Goal: Information Seeking & Learning: Learn about a topic

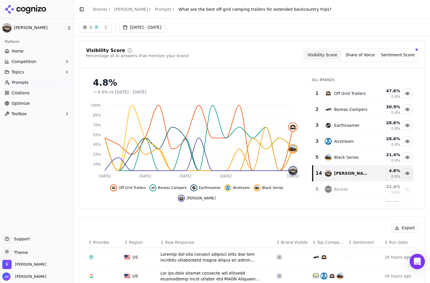
click at [420, 257] on div "Open Intercom Messenger" at bounding box center [417, 261] width 15 height 15
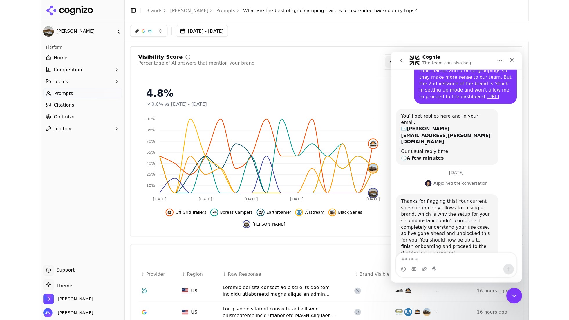
scroll to position [77, 0]
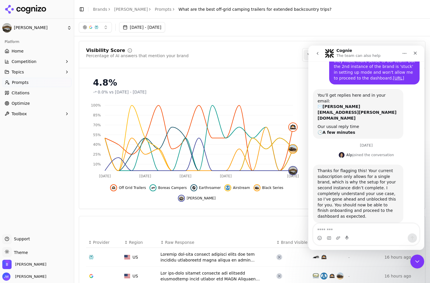
click at [364, 197] on div "Thanks for flagging this! Your current subscription only allows for a single br…" at bounding box center [358, 193] width 81 height 51
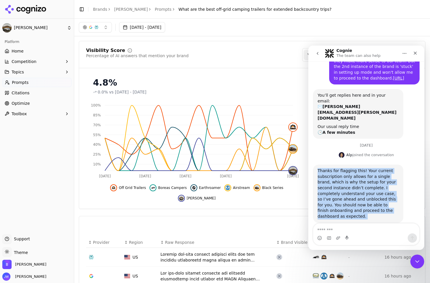
click at [364, 197] on div "Thanks for flagging this! Your current subscription only allows for a single br…" at bounding box center [358, 193] width 81 height 51
click at [365, 207] on div "Thanks for flagging this! Your current subscription only allows for a single br…" at bounding box center [358, 193] width 81 height 51
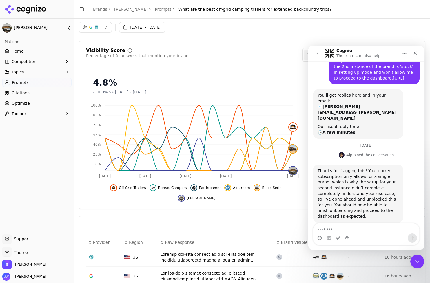
click at [333, 168] on div "Thanks for flagging this! Your current subscription only allows for a single br…" at bounding box center [358, 193] width 81 height 51
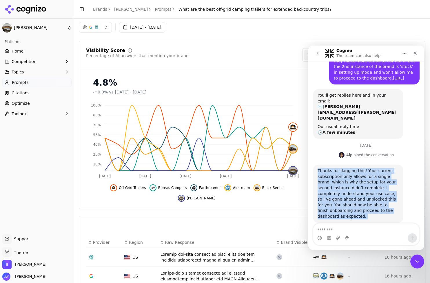
click at [333, 168] on div "Thanks for flagging this! Your current subscription only allows for a single br…" at bounding box center [358, 193] width 81 height 51
click at [361, 186] on div "Thanks for flagging this! Your current subscription only allows for a single br…" at bounding box center [358, 193] width 81 height 51
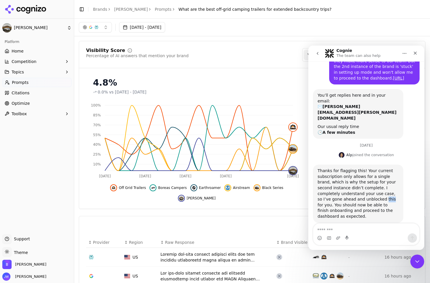
click at [361, 186] on div "Thanks for flagging this! Your current subscription only allows for a single br…" at bounding box center [358, 193] width 81 height 51
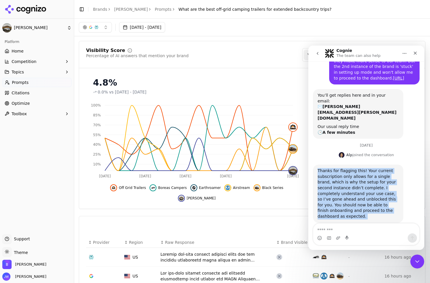
click at [361, 186] on div "Thanks for flagging this! Your current subscription only allows for a single br…" at bounding box center [358, 193] width 81 height 51
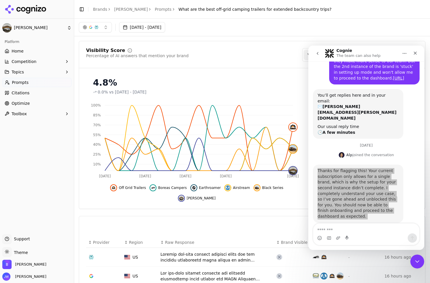
click at [35, 18] on div at bounding box center [37, 9] width 74 height 19
click at [35, 23] on html "Bowlus Platform Home Competition Topics Prompts Citations Optimize Toolbox Supp…" at bounding box center [215, 141] width 430 height 283
click at [94, 43] on div "Bowlus 2.0 ⌘ 2" at bounding box center [112, 48] width 71 height 12
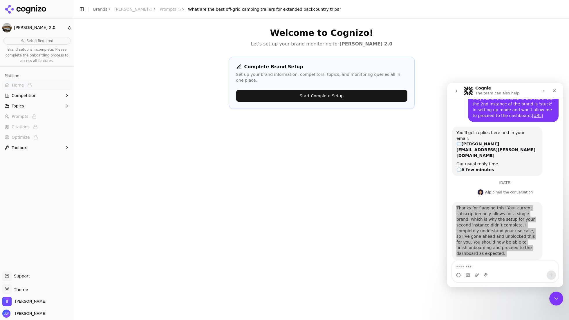
click at [366, 125] on div "Welcome to Cognizo! Let's set up your brand monitoring for Bowlus 2.0 Complete …" at bounding box center [321, 179] width 494 height 320
click at [316, 90] on button "Start Complete Setup" at bounding box center [321, 96] width 171 height 12
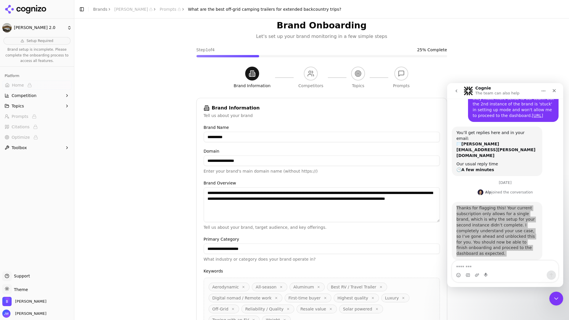
scroll to position [65, 0]
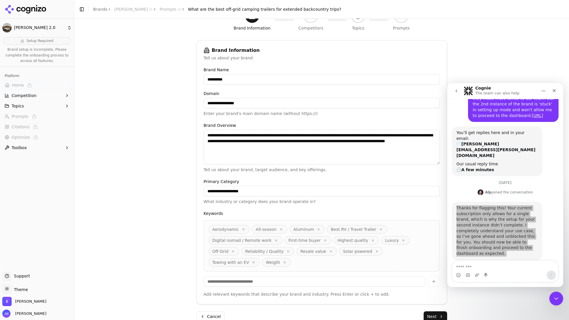
click at [430, 282] on button "Next" at bounding box center [434, 317] width 23 height 10
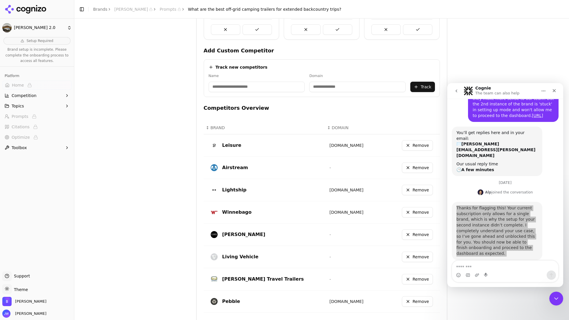
scroll to position [204, 0]
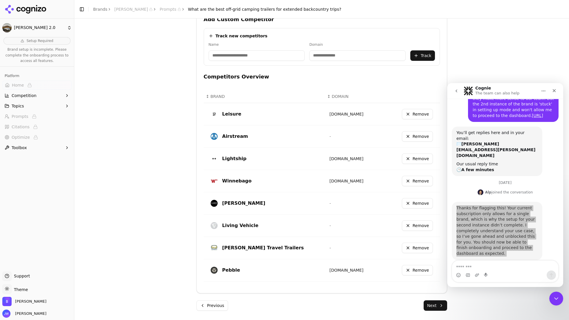
click at [430, 282] on button "Next" at bounding box center [434, 306] width 23 height 10
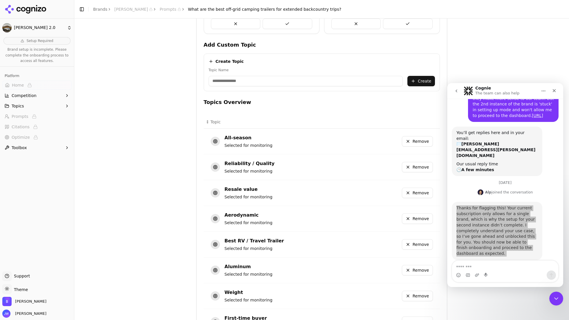
scroll to position [225, 0]
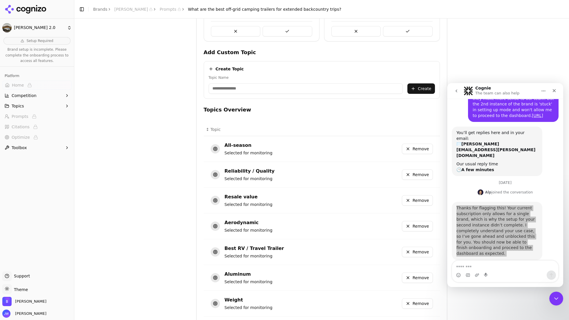
click at [238, 88] on input "Topic Name" at bounding box center [305, 89] width 194 height 10
click at [227, 88] on input "**********" at bounding box center [305, 89] width 194 height 10
type input "**********"
click at [422, 89] on button "Create" at bounding box center [421, 89] width 28 height 10
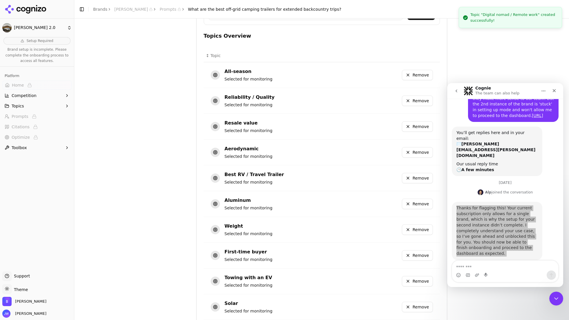
scroll to position [347, 0]
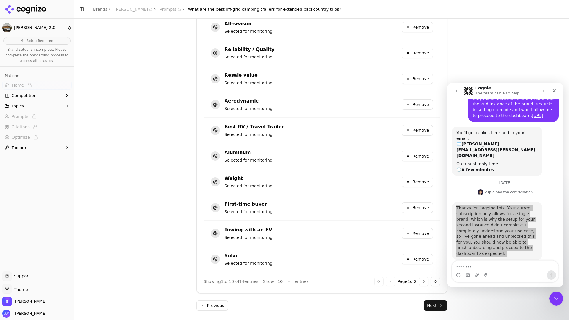
click at [278, 280] on html "Bowlus 2.0 Setup Required Brand setup is incomplete. Please complete the onboar…" at bounding box center [284, 160] width 569 height 320
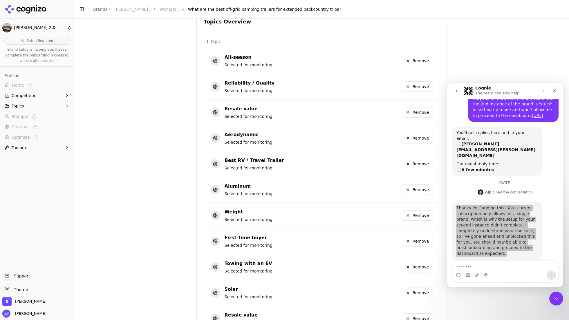
scroll to position [440, 0]
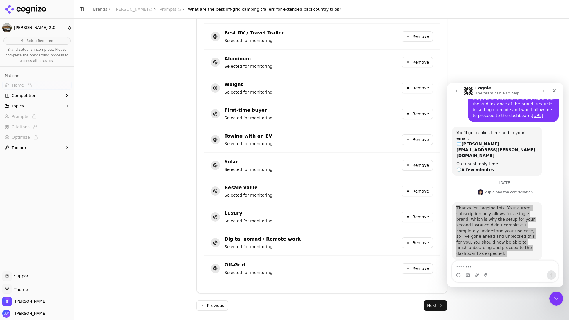
click at [430, 282] on button "Next" at bounding box center [434, 306] width 23 height 10
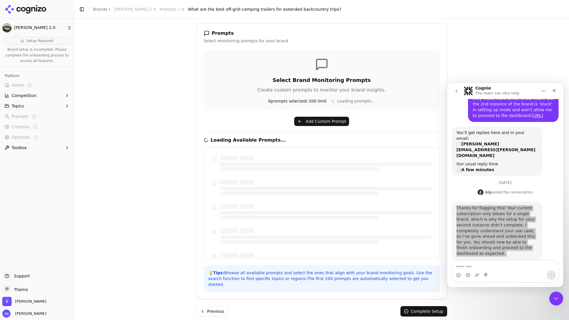
click at [317, 122] on button "Add Custom Prompt" at bounding box center [321, 121] width 55 height 9
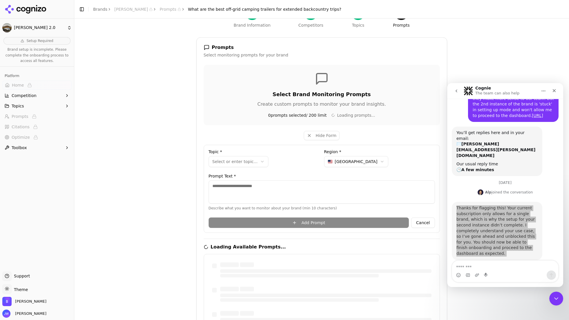
scroll to position [28, 0]
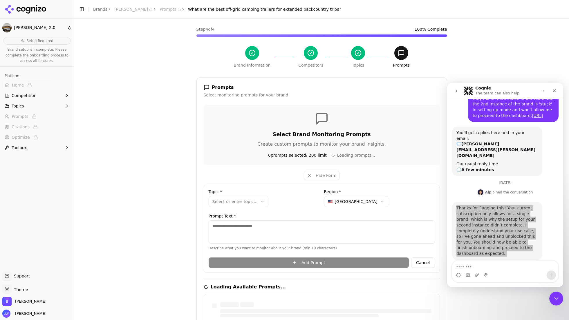
click at [248, 201] on html "**********" at bounding box center [284, 160] width 569 height 320
click at [295, 227] on textarea at bounding box center [321, 232] width 226 height 23
click at [233, 202] on html "**********" at bounding box center [284, 160] width 569 height 320
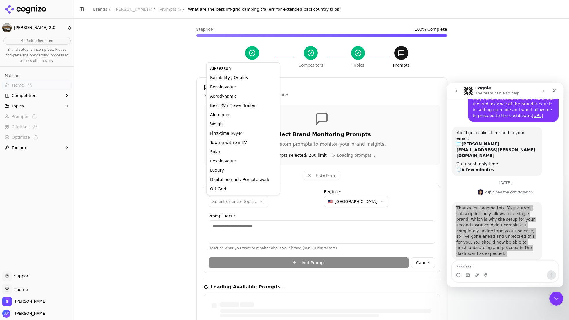
select select "**********"
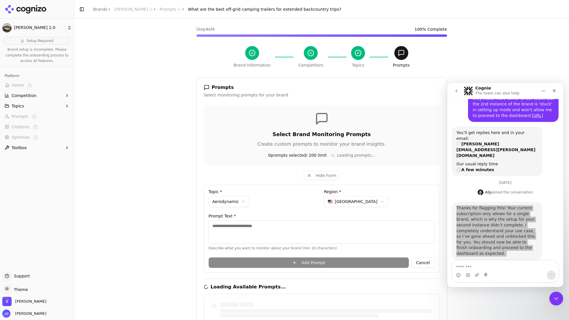
click at [312, 229] on textarea at bounding box center [321, 232] width 226 height 23
paste textarea "**********"
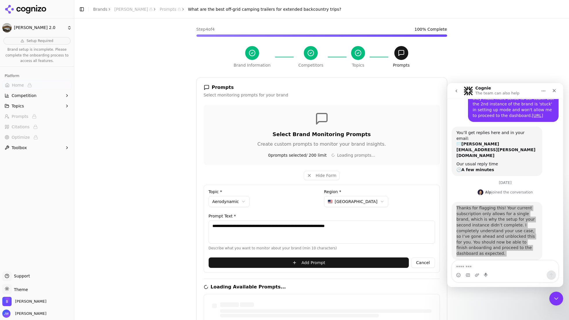
type textarea "**********"
click at [320, 264] on button "Add Prompt" at bounding box center [308, 263] width 200 height 10
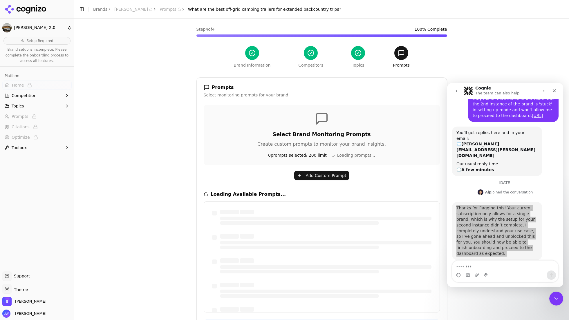
scroll to position [82, 0]
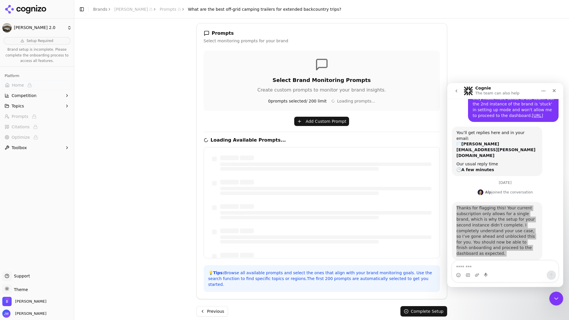
click at [325, 119] on button "Add Custom Prompt" at bounding box center [321, 121] width 55 height 9
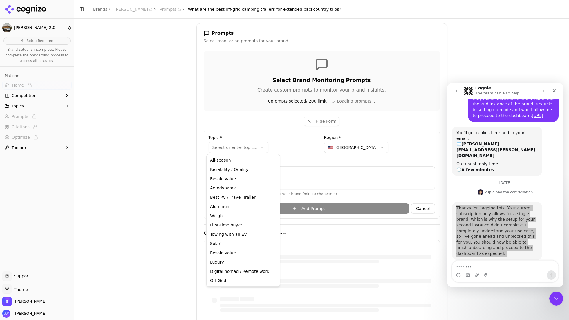
click at [244, 145] on html "**********" at bounding box center [284, 160] width 569 height 320
select select "**********"
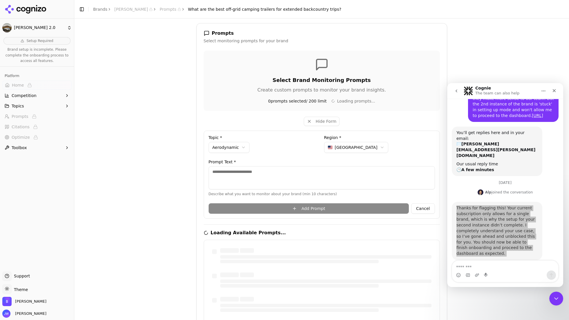
click at [271, 168] on textarea at bounding box center [321, 177] width 226 height 23
paste textarea "**********"
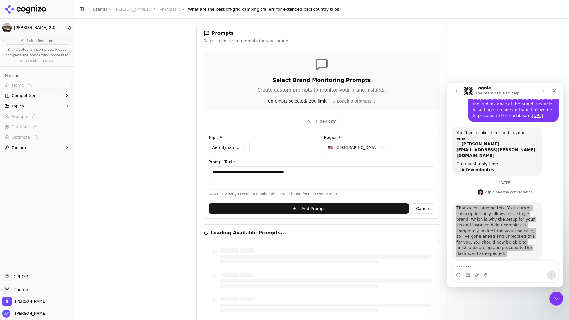
type textarea "**********"
click at [285, 208] on button "Add Prompt" at bounding box center [308, 209] width 200 height 10
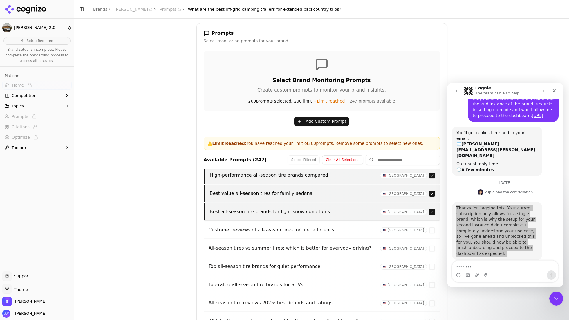
scroll to position [4655, 0]
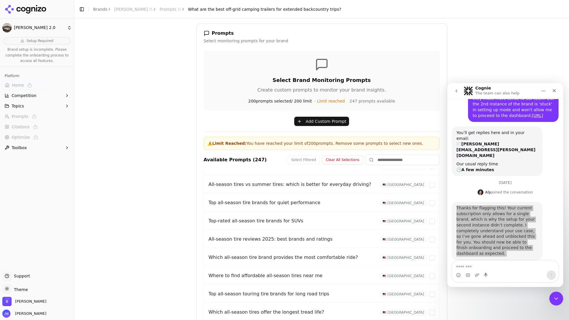
click at [351, 159] on button "Clear All Selections" at bounding box center [342, 159] width 41 height 9
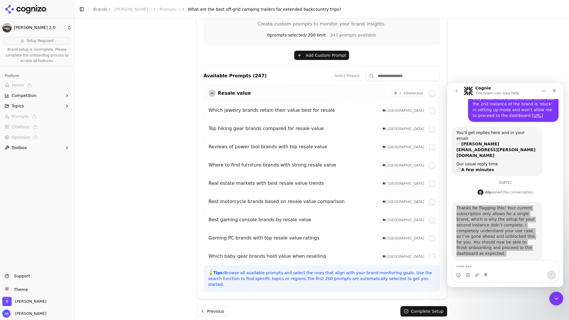
scroll to position [0, 0]
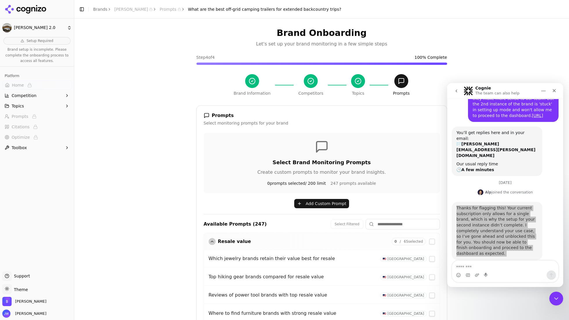
click at [401, 225] on input at bounding box center [402, 224] width 74 height 10
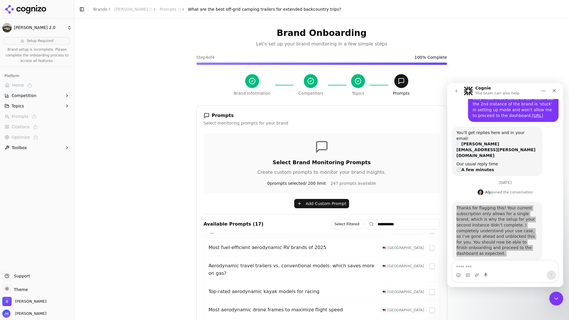
scroll to position [28, 0]
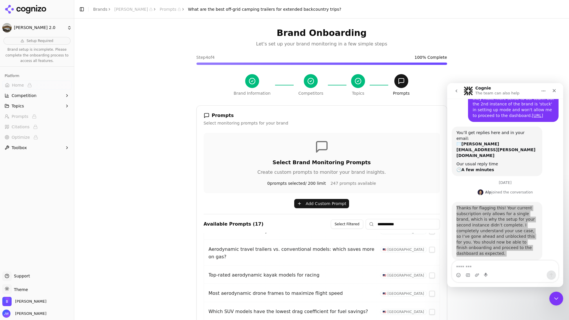
click at [429, 248] on button "button" at bounding box center [432, 250] width 6 height 6
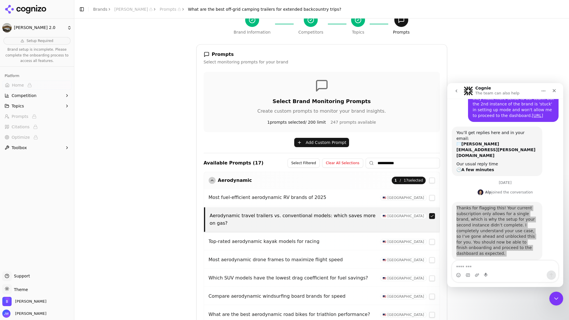
scroll to position [30, 0]
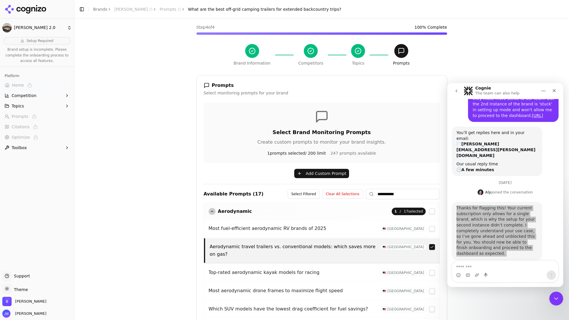
click at [394, 193] on input "**********" at bounding box center [402, 194] width 74 height 10
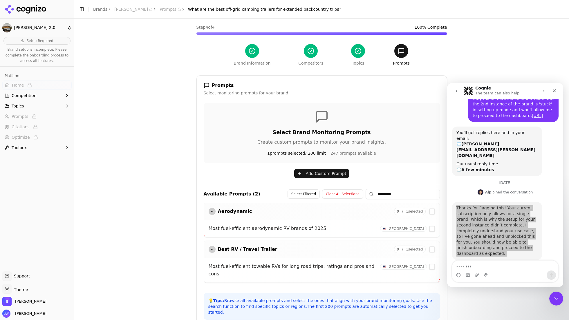
type input "*********"
click at [429, 228] on button "button" at bounding box center [432, 229] width 6 height 6
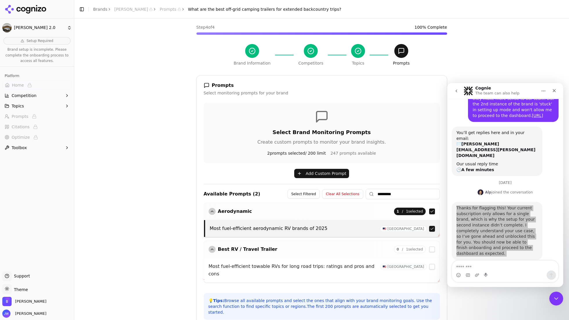
click at [429, 175] on div "Add Custom Prompt" at bounding box center [322, 173] width 236 height 9
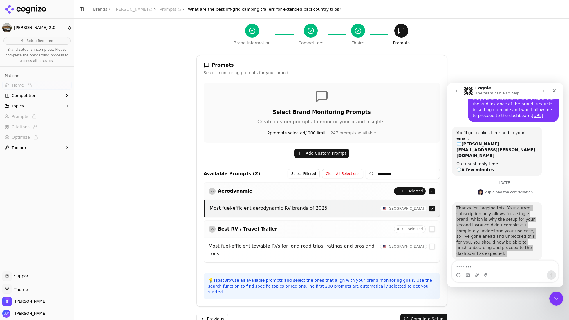
click at [430, 282] on button "Complete Setup" at bounding box center [423, 319] width 47 height 10
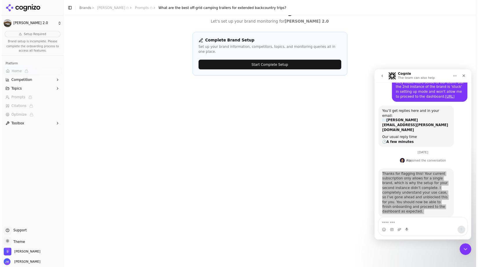
scroll to position [0, 0]
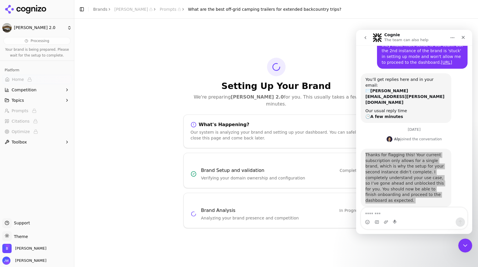
click at [314, 67] on div "Setting Up Your Brand We're preparing Bowlus 2.0 for you. This usually takes a …" at bounding box center [276, 83] width 186 height 50
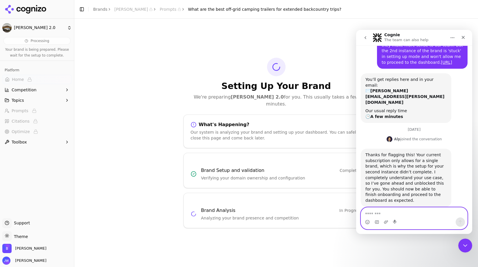
click at [428, 213] on textarea "Message…" at bounding box center [414, 213] width 106 height 10
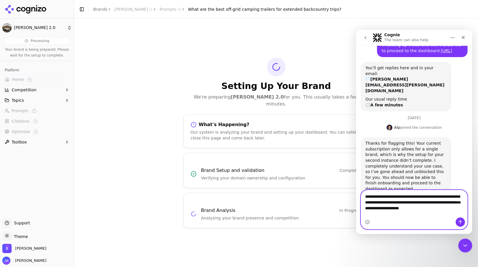
scroll to position [95, 0]
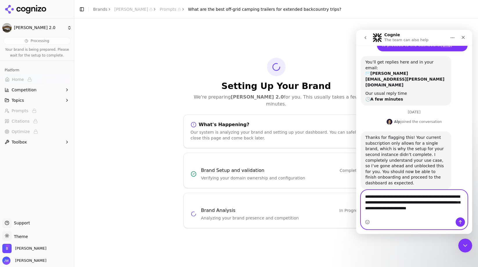
type textarea "**********"
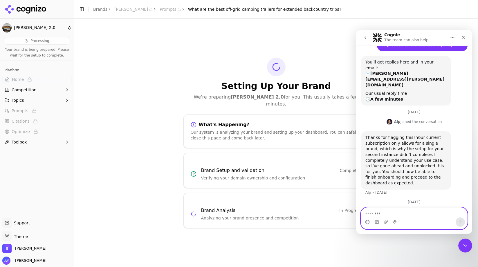
scroll to position [120, 0]
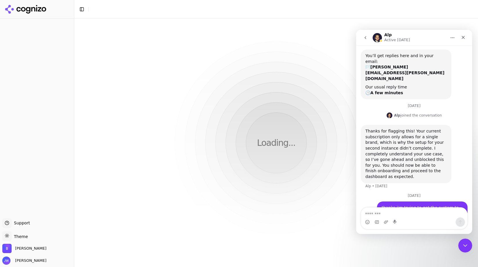
scroll to position [120, 0]
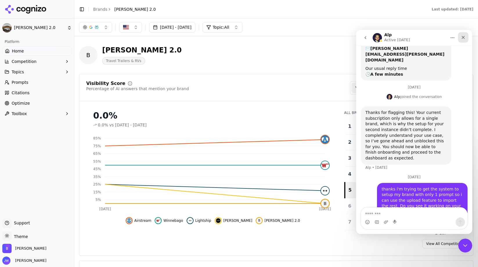
click at [465, 33] on div "Close" at bounding box center [463, 37] width 10 height 10
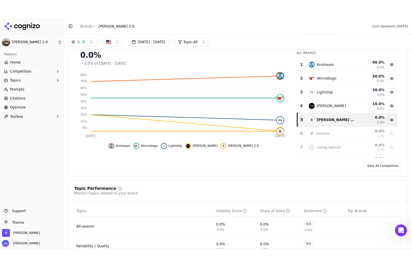
scroll to position [0, 0]
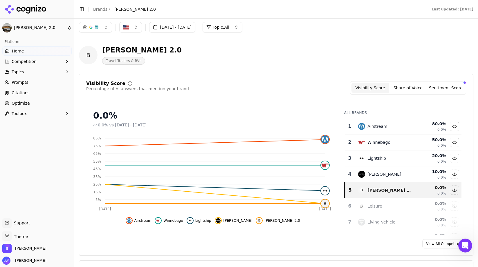
click at [19, 86] on link "Prompts" at bounding box center [36, 82] width 69 height 9
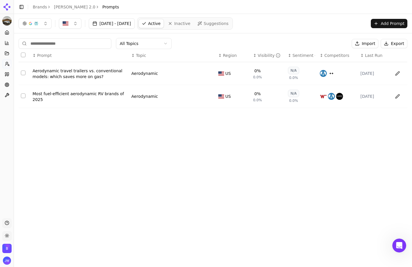
click at [367, 44] on button "Import" at bounding box center [365, 43] width 27 height 9
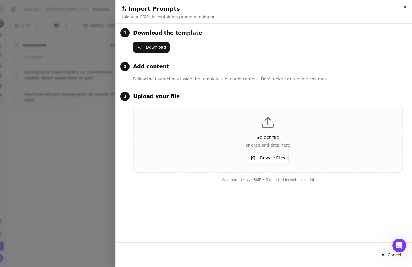
click at [145, 45] on button "Download" at bounding box center [151, 47] width 37 height 10
click at [406, 7] on icon "button" at bounding box center [405, 7] width 5 height 5
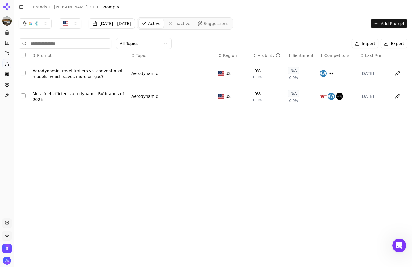
click at [376, 48] on button "Import" at bounding box center [365, 43] width 27 height 9
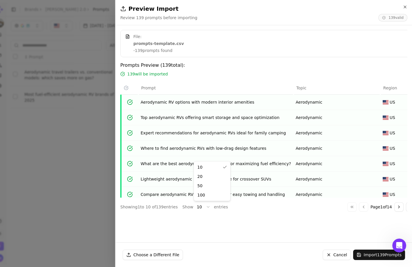
click at [196, 206] on body "Bowlus 2.0 Platform Home Competition Topics Prompts Citations Optimize Toolbox …" at bounding box center [206, 133] width 412 height 267
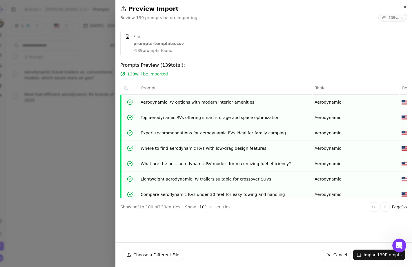
click at [389, 208] on div "Go to first page Go to previous page Page 1 of 2 Go to next page Go to last page" at bounding box center [401, 206] width 65 height 9
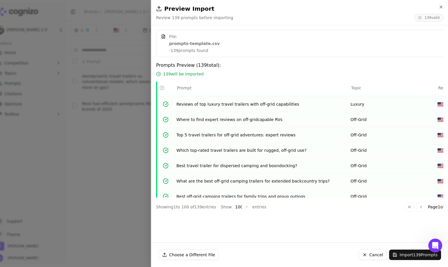
scroll to position [1434, 0]
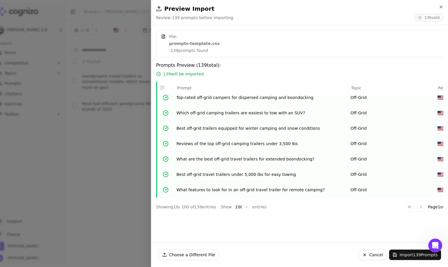
click at [416, 257] on button "Import 139 Prompts" at bounding box center [415, 254] width 52 height 10
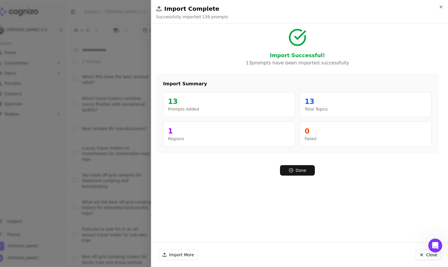
click at [308, 104] on div "13" at bounding box center [365, 101] width 122 height 9
click at [182, 43] on div "Import Successful! 13 prompts have been imported successfully" at bounding box center [297, 47] width 282 height 38
click at [302, 170] on button "Done" at bounding box center [297, 170] width 35 height 10
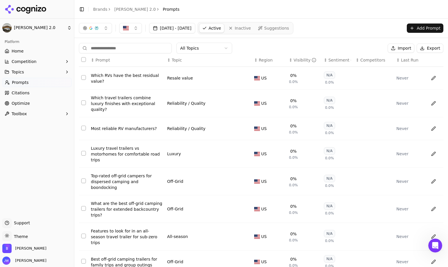
scroll to position [77, 0]
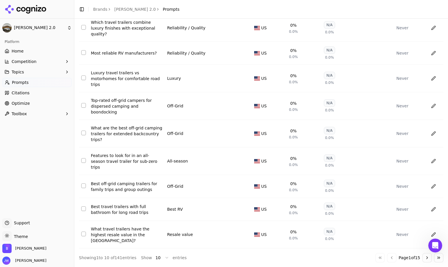
click at [151, 253] on div "Show 10 entries" at bounding box center [164, 257] width 46 height 9
click at [153, 253] on html "Bowlus 2.0 Platform Home Competition Topics Prompts Citations Optimize Toolbox …" at bounding box center [224, 133] width 448 height 267
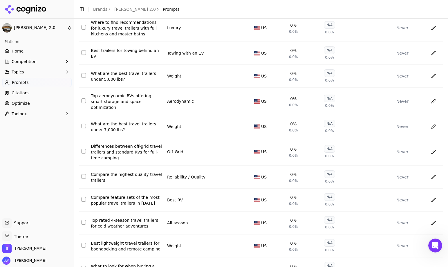
scroll to position [1047, 0]
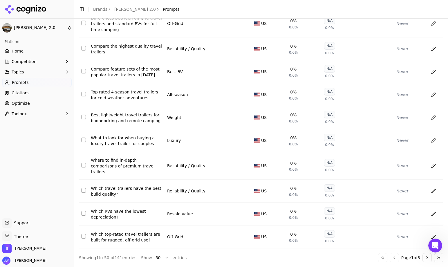
click at [167, 257] on html "Bowlus 2.0 Platform Home Competition Topics Prompts Citations Optimize Toolbox …" at bounding box center [224, 133] width 448 height 267
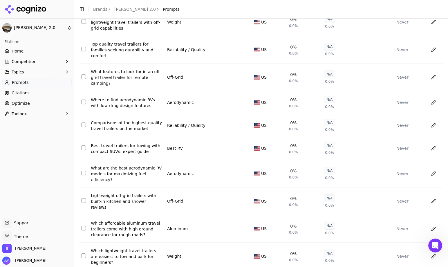
scroll to position [2281, 0]
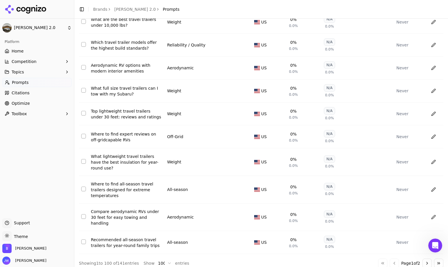
click at [422, 260] on button "Go to next page" at bounding box center [426, 262] width 9 height 9
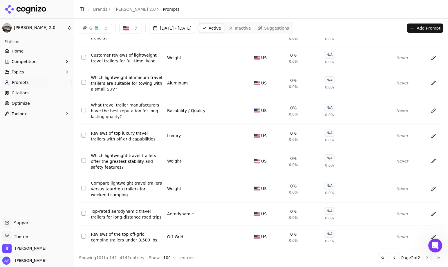
scroll to position [825, 0]
click at [26, 75] on button "Topics" at bounding box center [36, 71] width 69 height 9
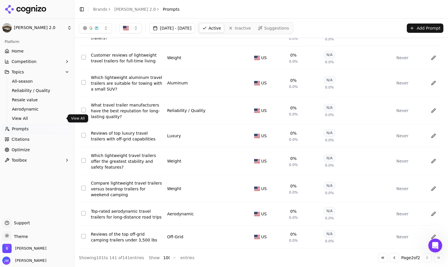
click at [32, 119] on span "View All" at bounding box center [37, 118] width 50 height 6
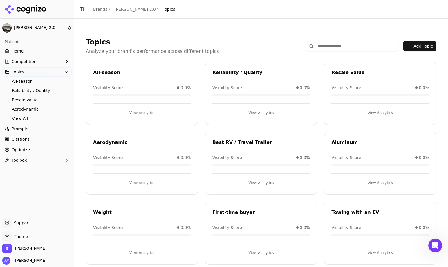
click at [47, 127] on link "Prompts" at bounding box center [36, 128] width 69 height 9
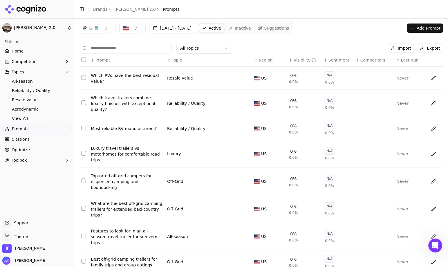
click at [289, 26] on span "Suggestions" at bounding box center [276, 28] width 25 height 6
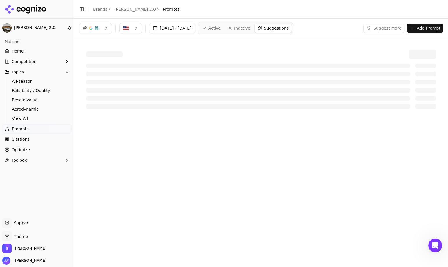
drag, startPoint x: 443, startPoint y: 264, endPoint x: 380, endPoint y: 243, distance: 66.0
click at [351, 220] on div "Aug 03, 2025 - Sep 02, 2025 Active Inactive Suggestions Suggest More Add Prompt…" at bounding box center [260, 143] width 373 height 248
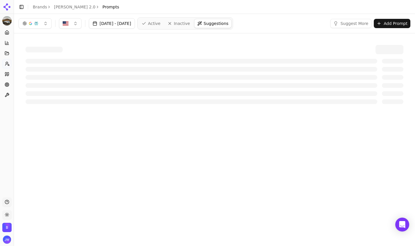
click at [160, 23] on span "Active" at bounding box center [154, 24] width 12 height 6
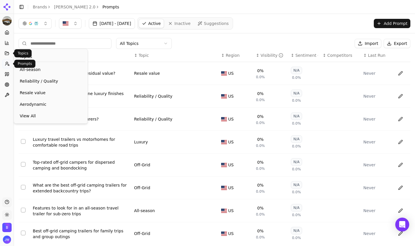
click at [9, 66] on link "Prompts" at bounding box center [6, 63] width 9 height 9
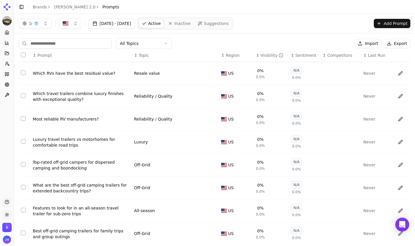
click at [9, 66] on link "Prompts" at bounding box center [6, 63] width 9 height 9
click at [375, 56] on span "Last Run" at bounding box center [376, 55] width 17 height 6
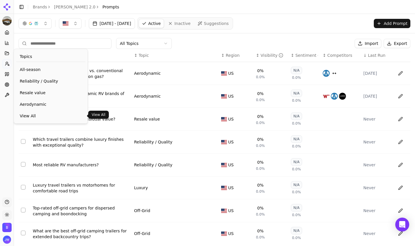
click at [41, 114] on span "View All" at bounding box center [51, 116] width 62 height 6
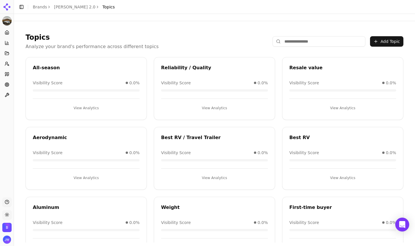
click at [7, 53] on icon at bounding box center [7, 53] width 5 height 5
click at [7, 65] on icon at bounding box center [7, 63] width 5 height 5
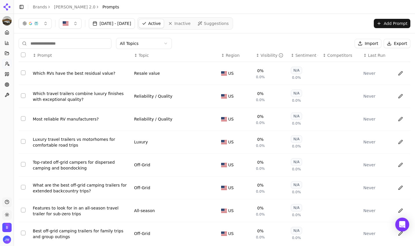
click at [135, 25] on button "[DATE] - [DATE]" at bounding box center [112, 23] width 46 height 10
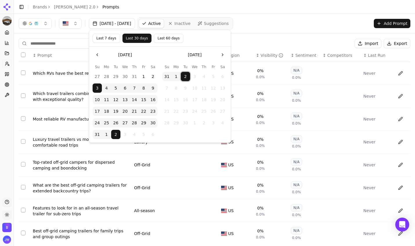
click at [186, 75] on button "2" at bounding box center [185, 76] width 9 height 9
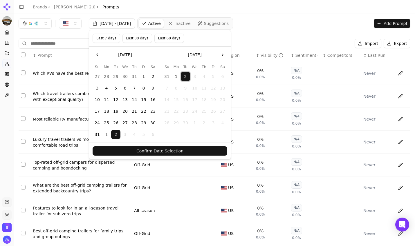
click at [190, 150] on button "Confirm Date Selection" at bounding box center [160, 150] width 135 height 9
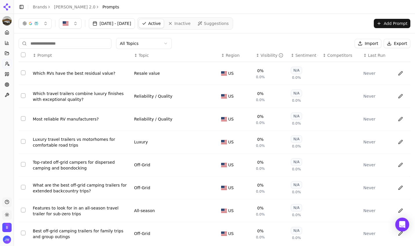
scroll to position [68, 0]
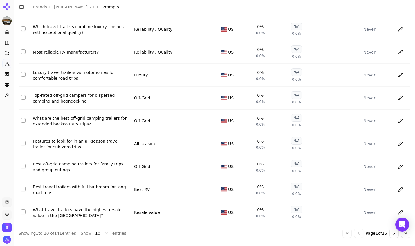
click at [10, 214] on html "Bowlus 2.0 Platform Home Competition Topics Prompts Citations Optimize Toolbox …" at bounding box center [207, 123] width 415 height 246
click at [17, 155] on html "Bowlus 2.0 Platform Home Competition Topics Prompts Citations Optimize Toolbox …" at bounding box center [207, 123] width 415 height 246
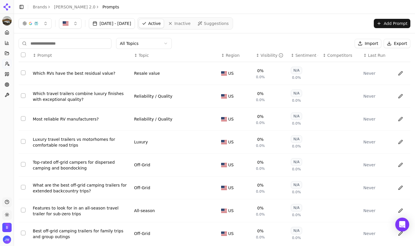
click at [373, 55] on span "Last Run" at bounding box center [376, 55] width 17 height 6
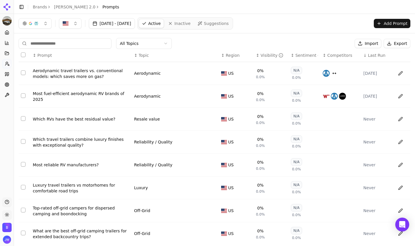
click at [396, 115] on button "Data table" at bounding box center [400, 119] width 9 height 9
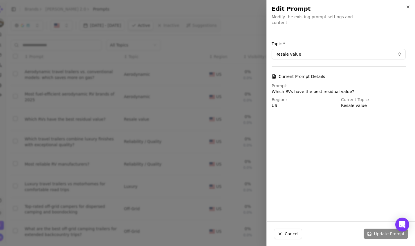
click at [318, 49] on button "Resale value" at bounding box center [338, 54] width 134 height 10
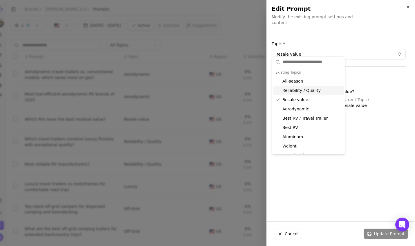
click at [329, 26] on div "Edit Prompt Modify the existing prompt settings and content Unsaved changes Top…" at bounding box center [340, 123] width 148 height 246
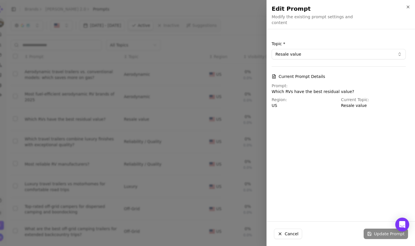
click at [410, 9] on div "Edit Prompt Modify the existing prompt settings and content Unsaved changes" at bounding box center [341, 14] width 148 height 29
click at [409, 8] on icon "button" at bounding box center [407, 7] width 5 height 5
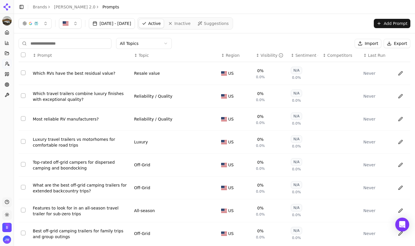
click at [368, 54] on span "Last Run" at bounding box center [376, 55] width 17 height 6
click at [368, 59] on th "↑ Last Run" at bounding box center [377, 55] width 32 height 13
click at [373, 55] on span "Last Run" at bounding box center [376, 55] width 17 height 6
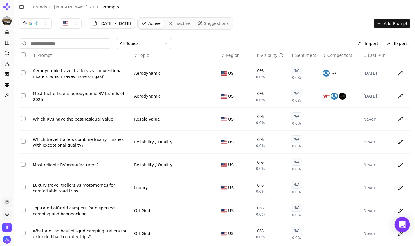
click at [398, 228] on div "Open Intercom Messenger" at bounding box center [401, 224] width 15 height 15
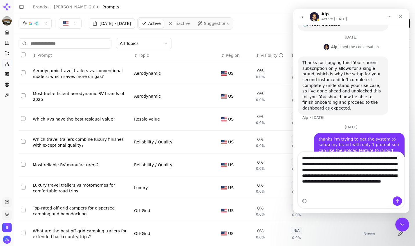
scroll to position [155, 0]
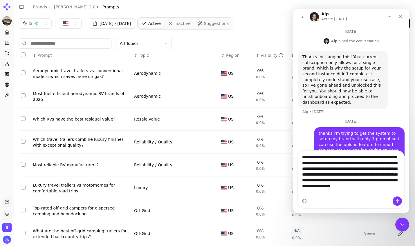
type textarea "**********"
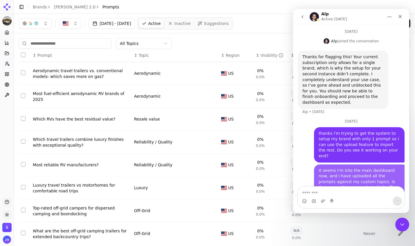
scroll to position [178, 0]
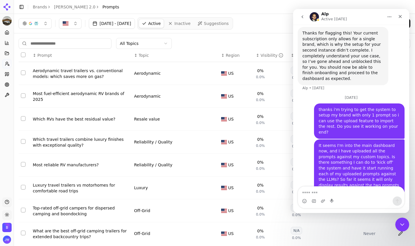
click at [234, 45] on div "All Topics Import Export" at bounding box center [214, 43] width 391 height 11
click at [256, 57] on div "↕ Visibility" at bounding box center [271, 55] width 30 height 6
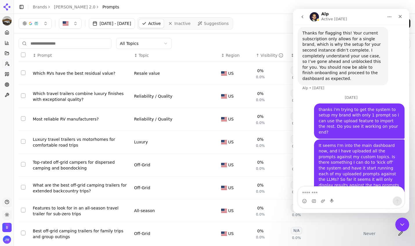
scroll to position [68, 0]
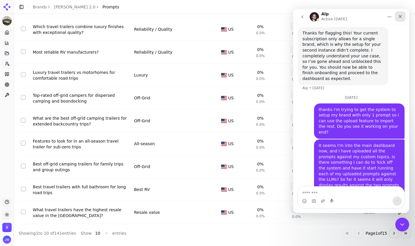
click at [399, 17] on icon "Close" at bounding box center [399, 16] width 3 height 3
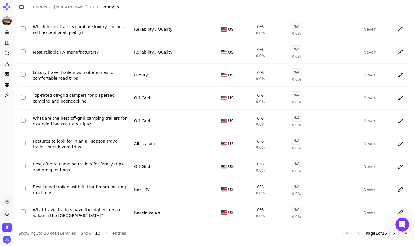
scroll to position [178, 0]
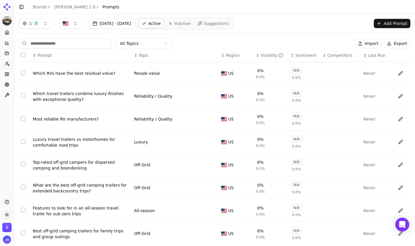
click at [373, 55] on span "Last Run" at bounding box center [376, 55] width 17 height 6
click at [363, 54] on div "↑ Last Run" at bounding box center [376, 55] width 27 height 6
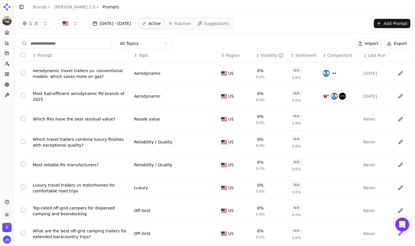
click at [134, 117] on div "Resale value" at bounding box center [147, 119] width 26 height 6
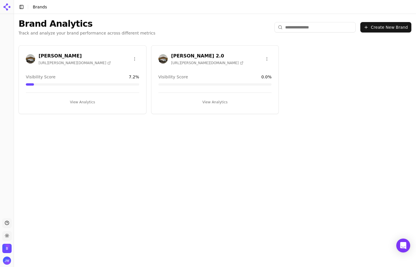
click at [233, 69] on div "[PERSON_NAME] 2.0 [URL][PERSON_NAME][DOMAIN_NAME] Visibility Score 0.0 % View A…" at bounding box center [215, 79] width 128 height 69
click at [181, 54] on h3 "[PERSON_NAME] 2.0" at bounding box center [207, 55] width 72 height 7
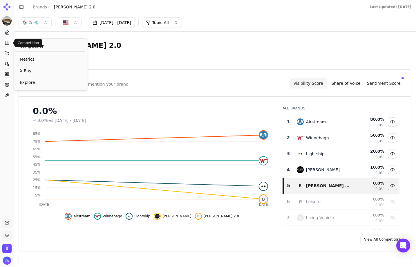
click at [10, 41] on button "Competition" at bounding box center [6, 42] width 9 height 9
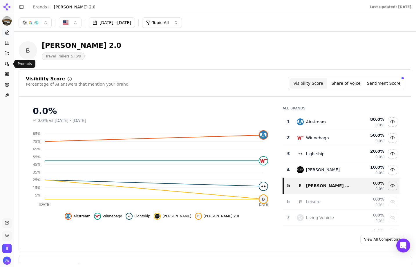
click at [10, 60] on link "Prompts" at bounding box center [6, 63] width 9 height 9
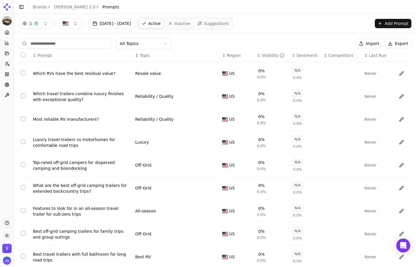
click at [379, 51] on th "↕ Last Run" at bounding box center [378, 55] width 32 height 13
click at [379, 58] on span "Last Run" at bounding box center [377, 55] width 17 height 6
click at [369, 56] on span "Last Run" at bounding box center [377, 55] width 17 height 6
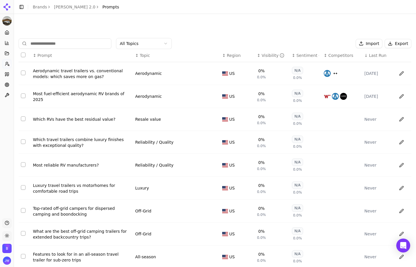
scroll to position [48, 0]
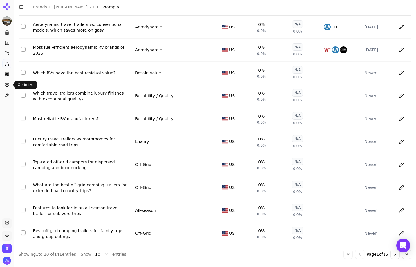
click at [10, 84] on link "Optimize" at bounding box center [6, 84] width 9 height 9
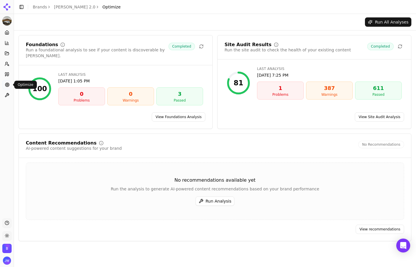
click at [8, 89] on link "Optimize" at bounding box center [6, 84] width 9 height 9
click at [9, 97] on icon at bounding box center [7, 95] width 5 height 5
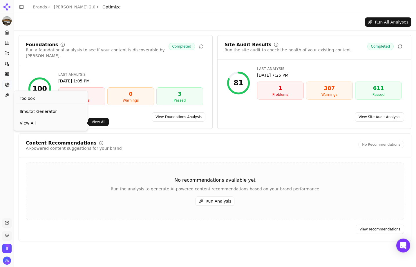
click at [48, 122] on span "View All" at bounding box center [51, 123] width 62 height 6
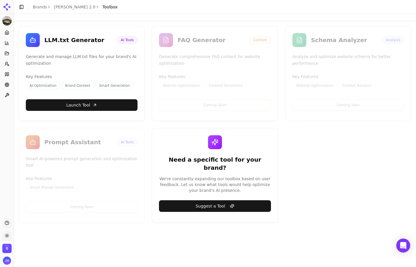
click at [206, 75] on h4 "Key Features" at bounding box center [215, 77] width 112 height 6
click at [34, 6] on link "Brands" at bounding box center [40, 7] width 14 height 5
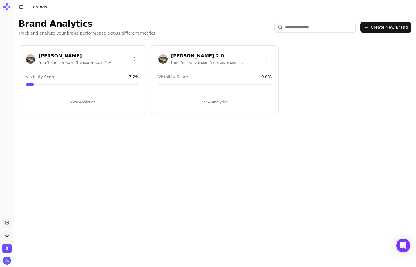
click at [48, 52] on h3 "[PERSON_NAME]" at bounding box center [75, 55] width 72 height 7
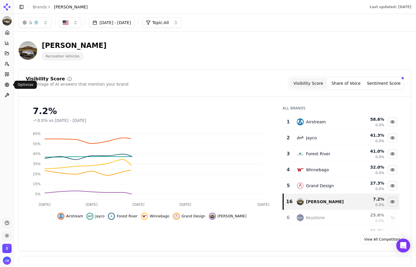
click at [6, 85] on circle at bounding box center [7, 85] width 2 height 2
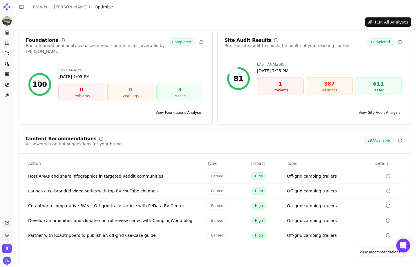
scroll to position [1, 0]
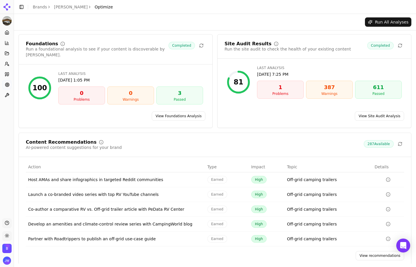
click at [83, 177] on div "Host AMAs and share infographics in targeted Reddit communities" at bounding box center [115, 180] width 175 height 6
click at [81, 177] on td "Host AMAs and share infographics in targeted Reddit communities" at bounding box center [115, 179] width 179 height 15
click at [81, 187] on td "Launch a co-branded video series with top RV YouTube channels" at bounding box center [115, 194] width 179 height 15
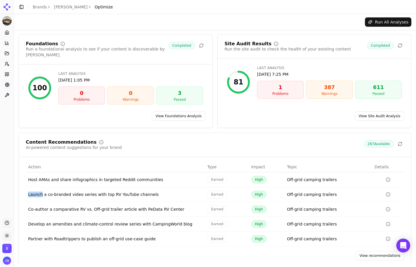
click at [81, 187] on td "Launch a co-branded video series with top RV YouTube channels" at bounding box center [115, 194] width 179 height 15
click at [79, 217] on td "Develop an amenities and climate-control review series with CampingWorld blog" at bounding box center [115, 224] width 179 height 15
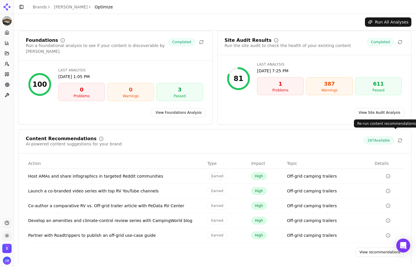
click at [398, 138] on icon at bounding box center [400, 140] width 5 height 5
click at [380, 108] on link "View Site Audit Analysis" at bounding box center [379, 112] width 49 height 9
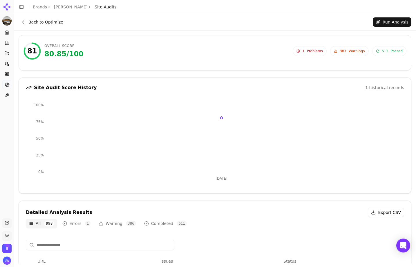
scroll to position [135, 0]
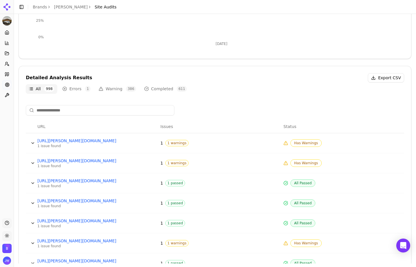
click at [66, 90] on button "Errors 1" at bounding box center [76, 88] width 34 height 9
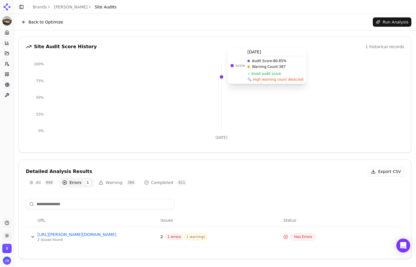
scroll to position [41, 0]
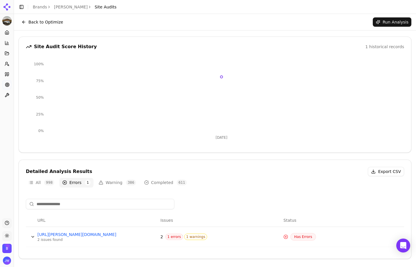
click at [65, 241] on div "2 issues found" at bounding box center [80, 239] width 87 height 5
click at [64, 236] on link "https://bowlus.com/cdn-cgi/l/email-protection" at bounding box center [80, 234] width 87 height 6
click at [46, 21] on button "Back to Optimize" at bounding box center [43, 21] width 48 height 9
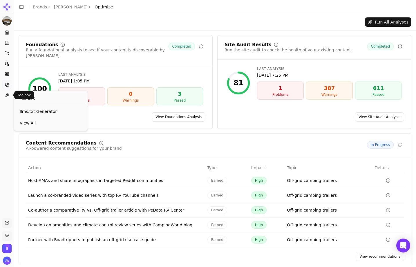
click at [8, 95] on icon at bounding box center [7, 95] width 4 height 4
drag, startPoint x: 47, startPoint y: 97, endPoint x: 23, endPoint y: 99, distance: 24.4
click at [47, 97] on div "Toolbox" at bounding box center [50, 98] width 69 height 11
click at [28, 124] on span "View All" at bounding box center [51, 123] width 62 height 6
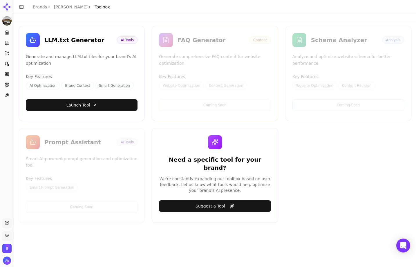
click at [345, 41] on div "Schema Analyzer" at bounding box center [344, 40] width 67 height 8
click at [110, 102] on link "Launch Tool" at bounding box center [82, 105] width 112 height 12
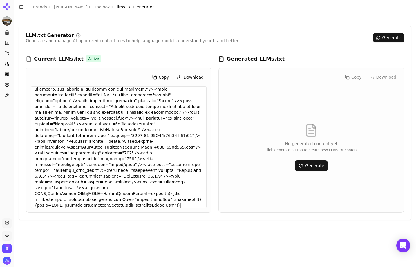
scroll to position [170, 0]
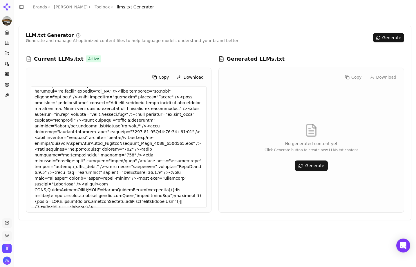
click at [312, 161] on button "Generate" at bounding box center [311, 165] width 33 height 10
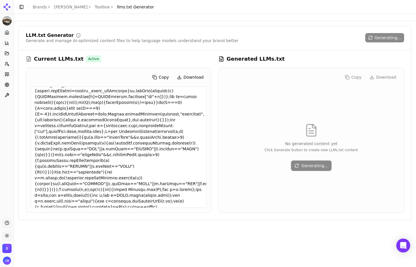
scroll to position [0, 0]
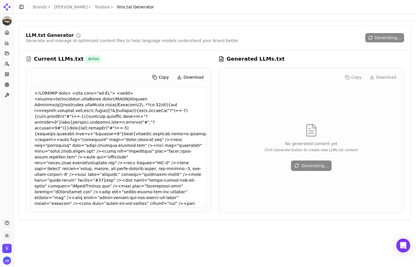
click at [72, 6] on ol "Brands Bowlus Toolbox llms.txt Generator" at bounding box center [93, 7] width 121 height 6
click at [95, 6] on link "Toolbox" at bounding box center [102, 7] width 15 height 6
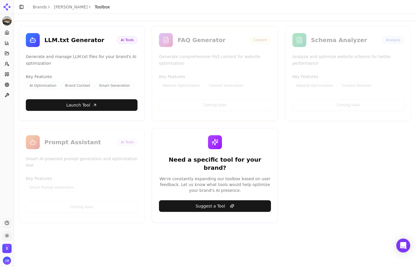
click at [92, 104] on link "Launch Tool" at bounding box center [82, 105] width 112 height 12
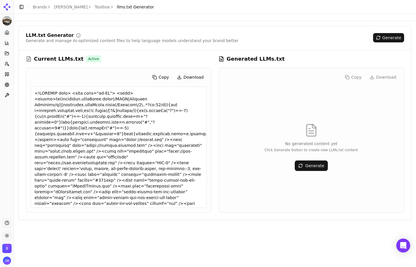
click at [95, 8] on link "Toolbox" at bounding box center [102, 7] width 15 height 6
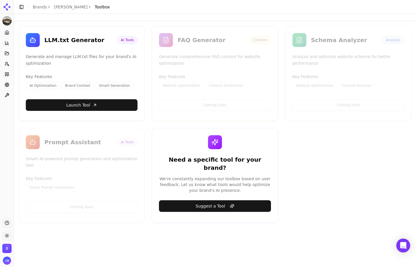
click at [57, 6] on link "[PERSON_NAME]" at bounding box center [71, 7] width 34 height 6
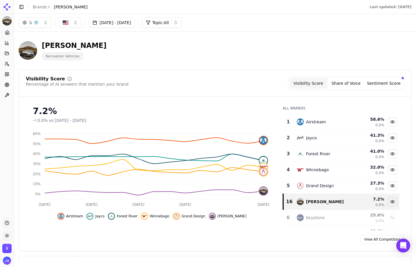
click at [44, 8] on link "Brands" at bounding box center [40, 7] width 14 height 5
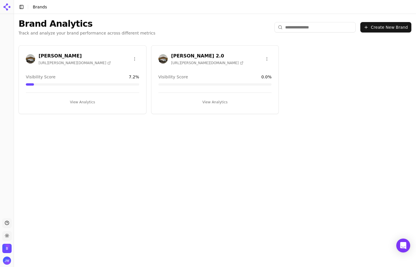
click at [189, 57] on h3 "Bowlus 2.0" at bounding box center [207, 55] width 72 height 7
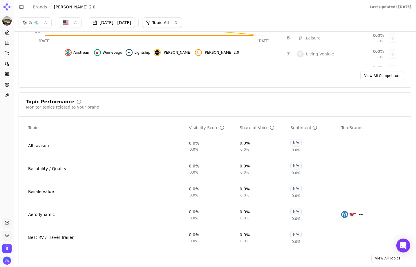
scroll to position [203, 0]
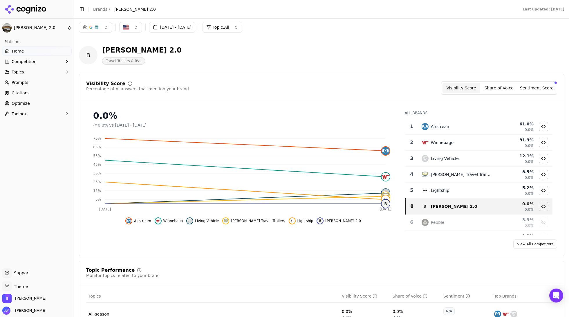
click at [97, 9] on link "Brands" at bounding box center [100, 9] width 14 height 5
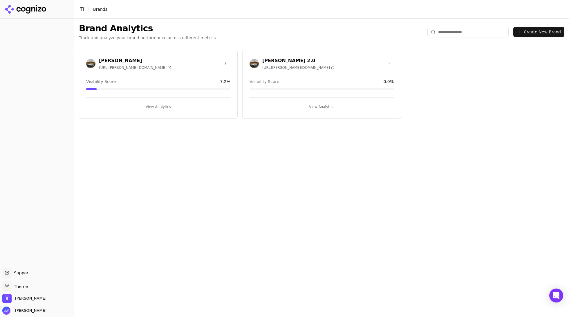
click at [144, 110] on button "View Analytics" at bounding box center [158, 106] width 144 height 9
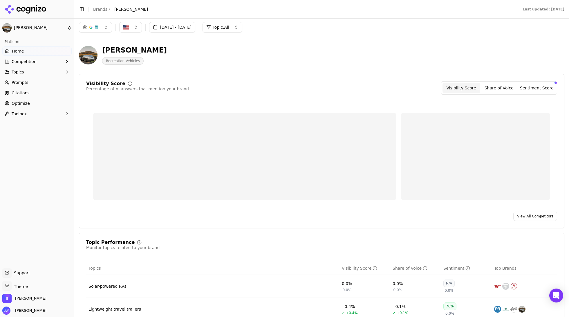
click at [43, 94] on link "Citations" at bounding box center [36, 92] width 69 height 9
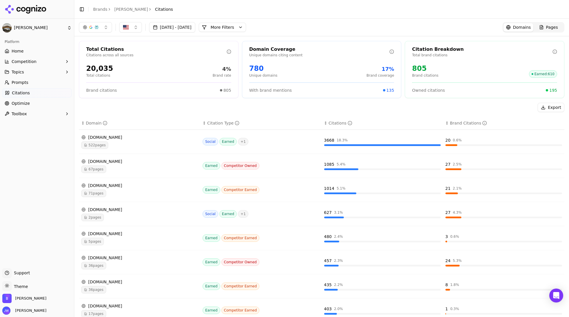
click at [103, 209] on div "[DOMAIN_NAME]" at bounding box center [139, 209] width 117 height 6
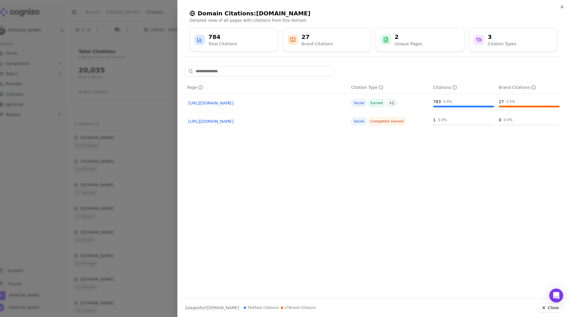
click at [237, 104] on link "[URL][DOMAIN_NAME]" at bounding box center [266, 103] width 157 height 6
click at [146, 194] on div at bounding box center [284, 158] width 569 height 317
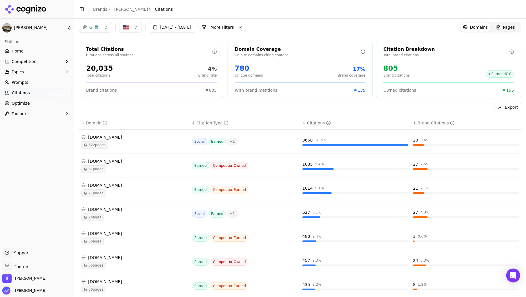
click at [94, 27] on div "button" at bounding box center [91, 27] width 16 height 5
click at [106, 60] on span "Google AI Overviews" at bounding box center [95, 63] width 37 height 12
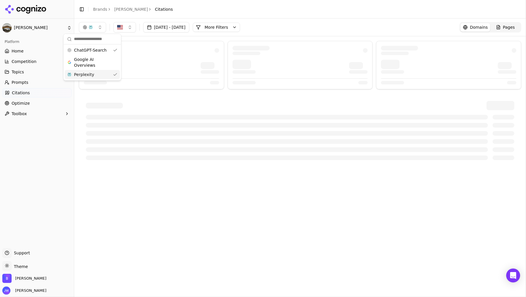
click at [113, 72] on div "Perplexity" at bounding box center [92, 74] width 55 height 9
click at [304, 13] on header "Toggle Sidebar Brands [PERSON_NAME] Citations" at bounding box center [300, 9] width 452 height 19
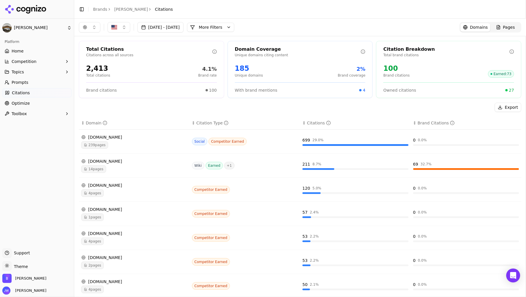
click at [234, 24] on button "More Filters" at bounding box center [210, 27] width 47 height 9
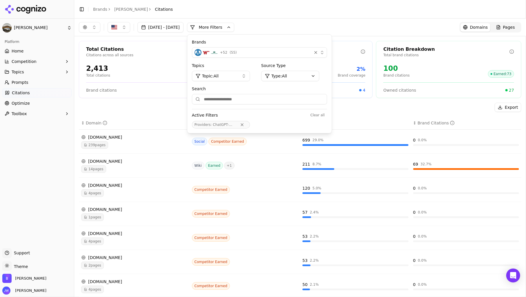
click at [224, 97] on input "Search" at bounding box center [259, 99] width 135 height 10
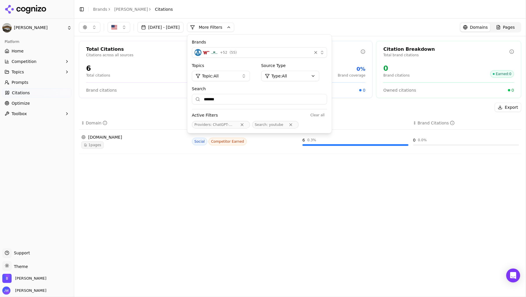
type input "*******"
click at [143, 223] on div "[DATE] - [DATE] More More Filters Brands + 52 ( 55 ) Topics Topic: All Source T…" at bounding box center [300, 158] width 452 height 278
click at [106, 139] on div "[DOMAIN_NAME]" at bounding box center [134, 137] width 106 height 6
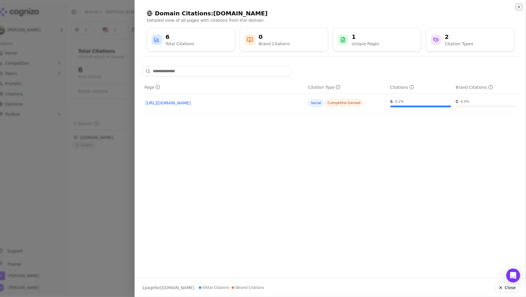
click at [520, 6] on icon "button" at bounding box center [519, 7] width 5 height 5
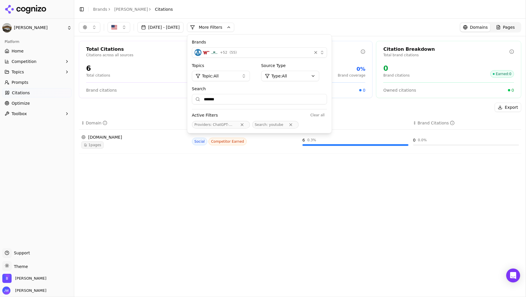
click at [336, 166] on div "[DATE] - [DATE] More More Filters Brands + 52 ( 55 ) Topics Topic: All Source T…" at bounding box center [300, 158] width 452 height 278
click at [332, 206] on div "[DATE] - [DATE] More More Filters Brands + 52 ( 55 ) Topics Topic: All Source T…" at bounding box center [300, 158] width 452 height 278
click at [331, 202] on div "[DATE] - [DATE] More More Filters Brands + 52 ( 55 ) Topics Topic: All Source T…" at bounding box center [300, 158] width 452 height 278
click at [43, 93] on link "Citations" at bounding box center [36, 92] width 69 height 9
click at [21, 91] on span "Citations" at bounding box center [21, 93] width 18 height 6
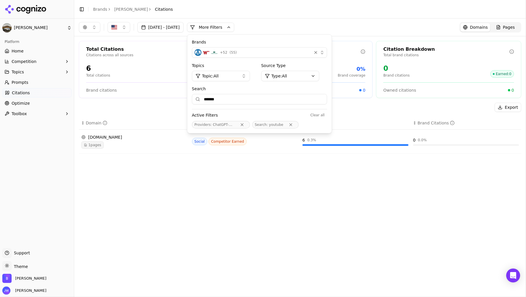
click at [327, 114] on button "Clear all" at bounding box center [317, 115] width 19 height 7
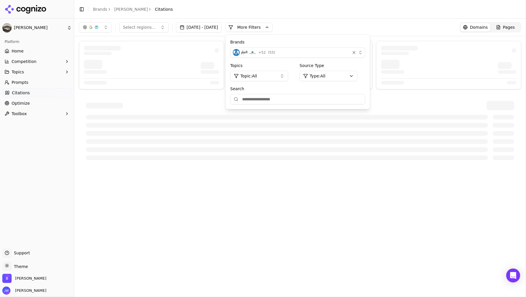
click at [38, 89] on link "Citations" at bounding box center [36, 92] width 69 height 9
click at [359, 20] on div "Select regions... [DATE] - [DATE] More More Filters Brands + 52 ( 55 ) Topics T…" at bounding box center [300, 27] width 452 height 17
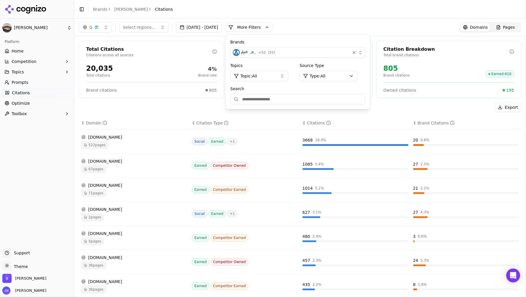
click at [73, 180] on button "Toggle Sidebar" at bounding box center [74, 148] width 5 height 297
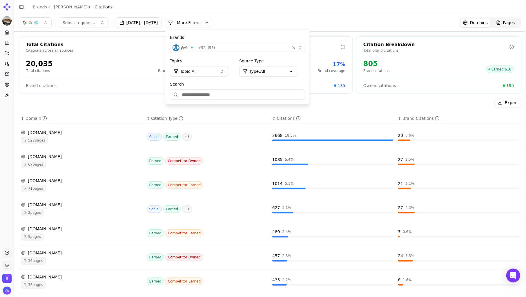
click at [37, 24] on div "button" at bounding box center [36, 22] width 5 height 5
click at [40, 59] on span "Google AI Overviews" at bounding box center [35, 58] width 37 height 12
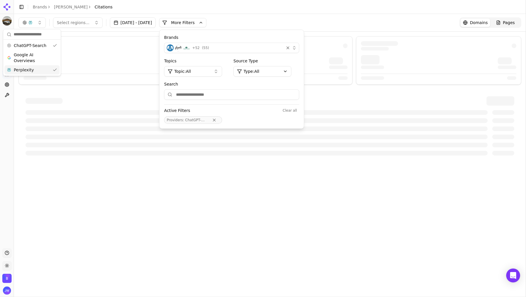
click at [39, 70] on div "Perplexity" at bounding box center [31, 69] width 55 height 9
click at [386, 21] on div "Select regions... [DATE] - [DATE] More More Filters Brands + 52 ( 55 ) Topics T…" at bounding box center [270, 22] width 503 height 10
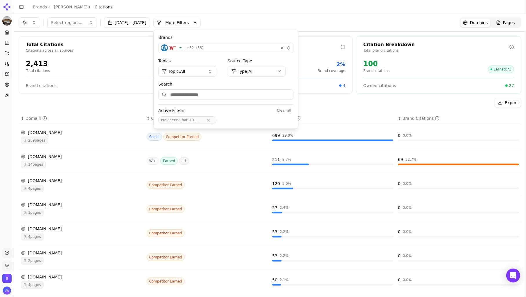
click at [90, 157] on div "[DOMAIN_NAME]" at bounding box center [81, 157] width 121 height 6
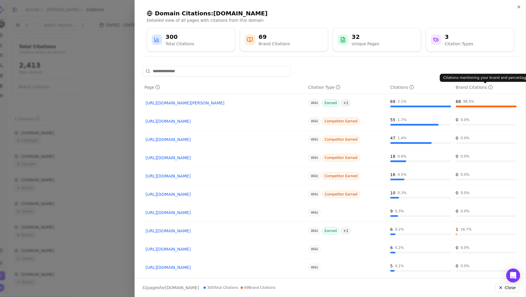
click at [488, 86] on icon "Data table" at bounding box center [490, 87] width 5 height 5
click at [519, 7] on icon "button" at bounding box center [519, 7] width 2 height 2
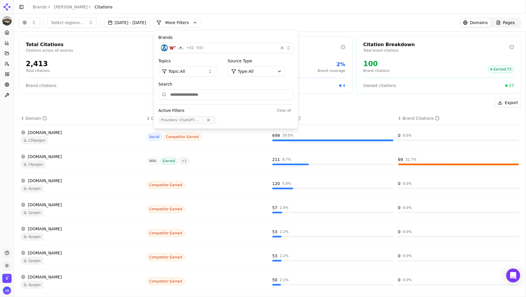
click at [369, 30] on div "Select regions... [DATE] - [DATE] More More Filters Brands + 52 ( 55 ) Topics T…" at bounding box center [270, 22] width 512 height 17
click at [244, 18] on div "Select regions... [DATE] - [DATE] More More Filters Brands + 52 ( 55 ) Topics T…" at bounding box center [270, 22] width 503 height 10
click at [201, 25] on button "More Filters" at bounding box center [176, 22] width 47 height 9
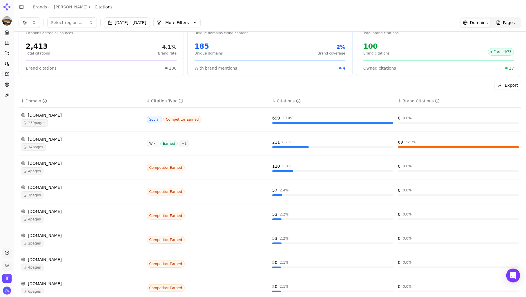
scroll to position [21, 0]
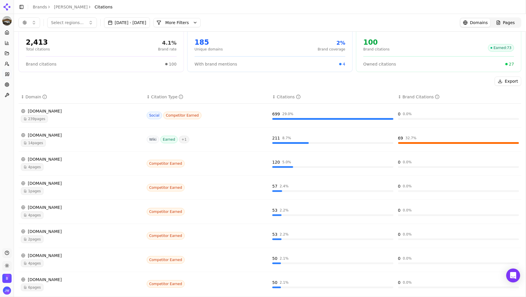
click at [82, 164] on div "4 pages" at bounding box center [81, 167] width 121 height 8
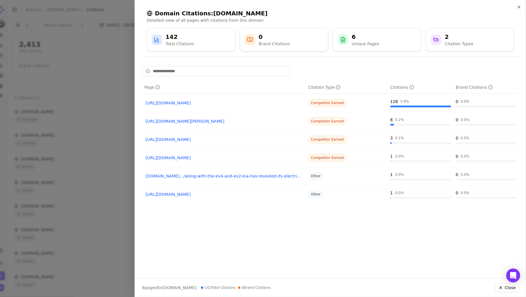
click at [369, 252] on div "Page Citation Type Citations Brand Citations [URL][DOMAIN_NAME] Competitor Earn…" at bounding box center [330, 170] width 391 height 208
click at [75, 241] on div at bounding box center [263, 148] width 526 height 297
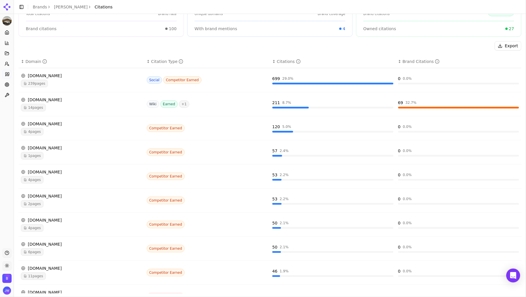
scroll to position [88, 0]
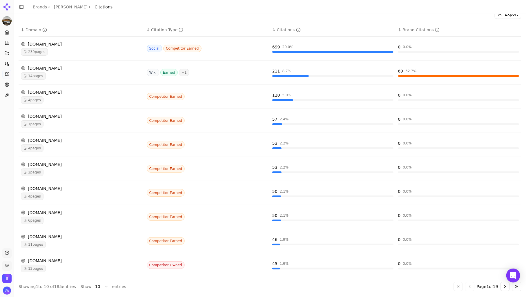
click at [94, 283] on html "[PERSON_NAME] Platform Home Competition Topics Prompts Citations Optimize Toolb…" at bounding box center [263, 148] width 526 height 297
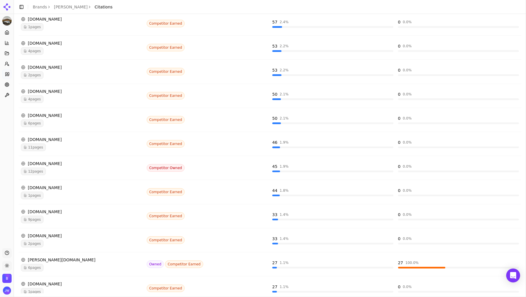
scroll to position [193, 0]
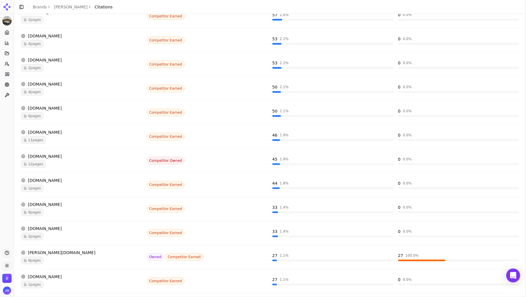
click at [112, 274] on div "[DOMAIN_NAME]" at bounding box center [81, 277] width 121 height 6
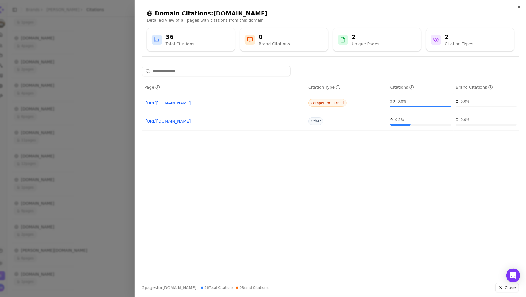
click at [200, 101] on link "[URL][DOMAIN_NAME]" at bounding box center [224, 103] width 157 height 6
click at [126, 156] on div at bounding box center [263, 148] width 526 height 297
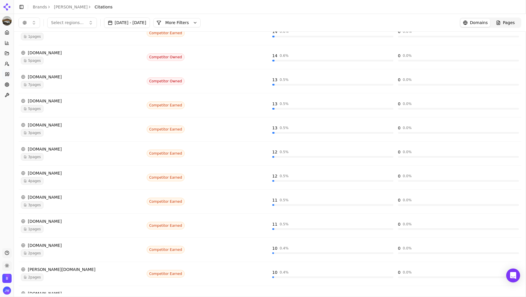
scroll to position [365, 0]
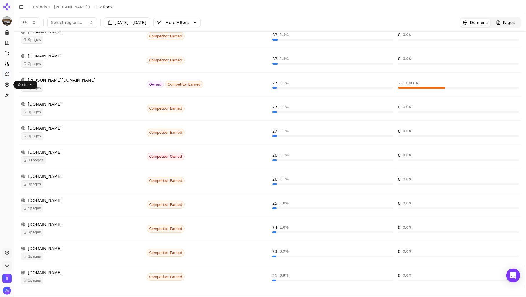
click at [9, 84] on circle at bounding box center [7, 85] width 4 height 4
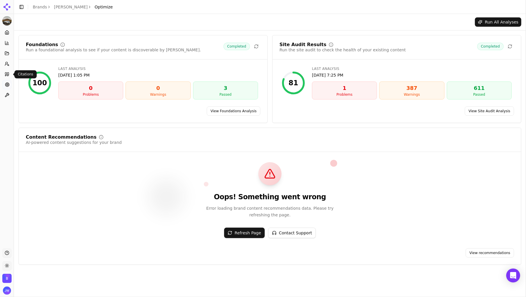
click at [10, 71] on link "Citations" at bounding box center [6, 74] width 9 height 9
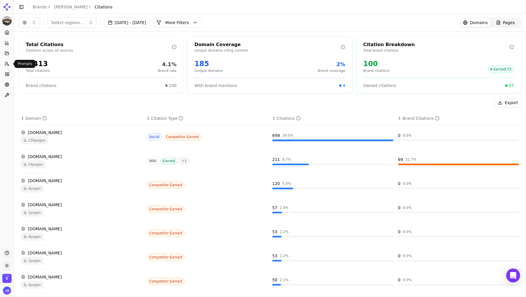
click at [8, 60] on link "Prompts" at bounding box center [6, 63] width 9 height 9
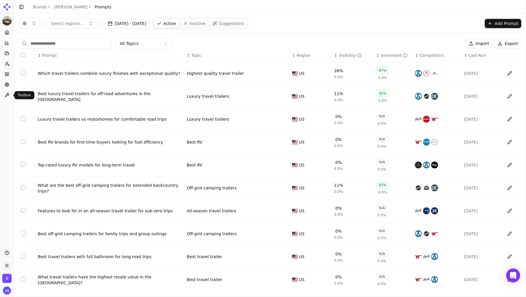
click at [10, 94] on button "Toolbox" at bounding box center [6, 94] width 9 height 9
click at [6, 94] on icon at bounding box center [7, 95] width 5 height 5
click at [17, 98] on div "Toolbox" at bounding box center [50, 98] width 69 height 11
click at [28, 99] on span "Toolbox" at bounding box center [27, 98] width 15 height 6
click at [6, 85] on circle at bounding box center [7, 85] width 2 height 2
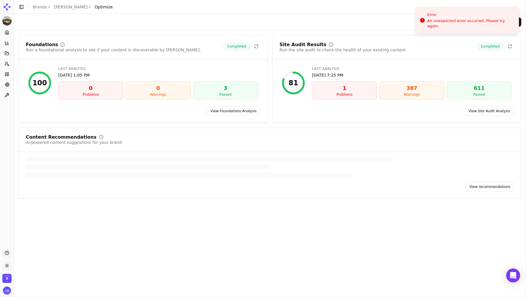
click at [302, 28] on div "Run All Analyses" at bounding box center [270, 22] width 512 height 16
